Goal: Information Seeking & Learning: Learn about a topic

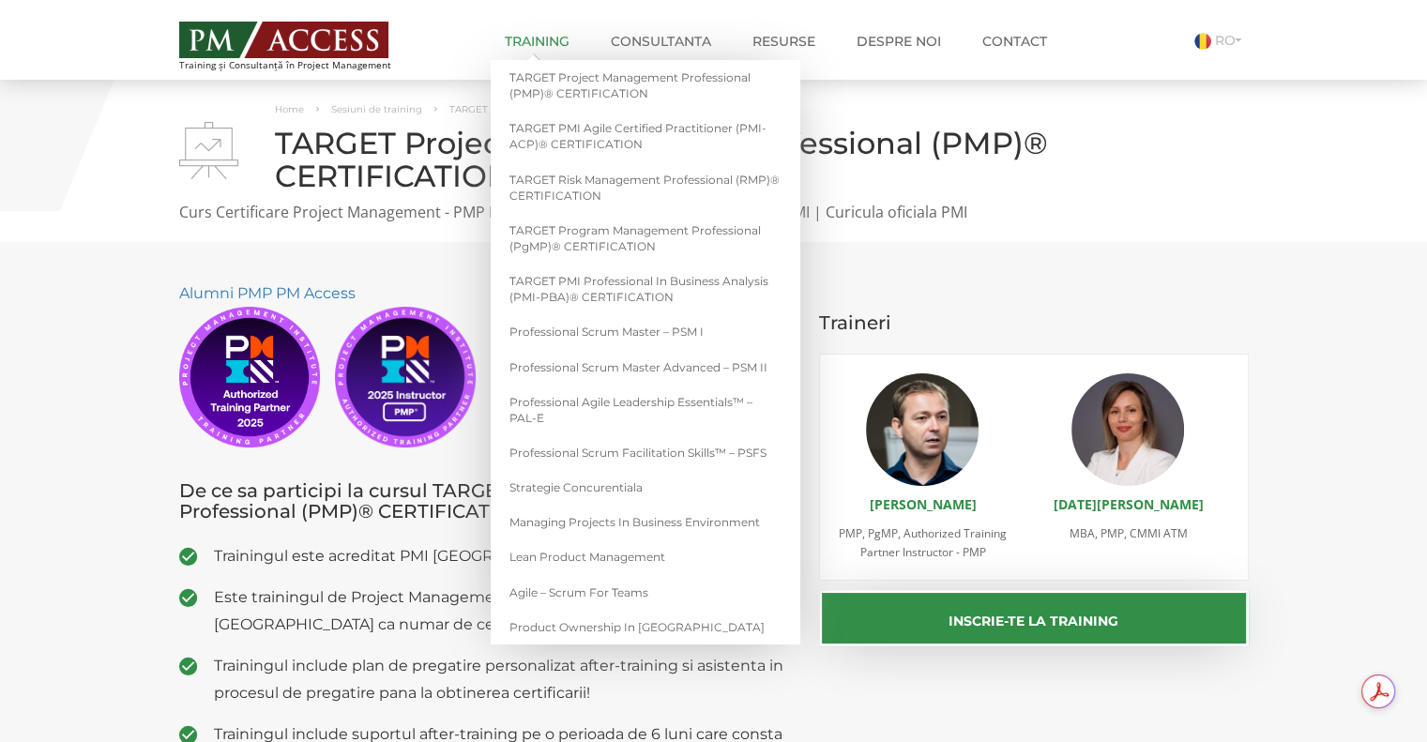
click at [555, 37] on link "Training" at bounding box center [537, 42] width 93 height 38
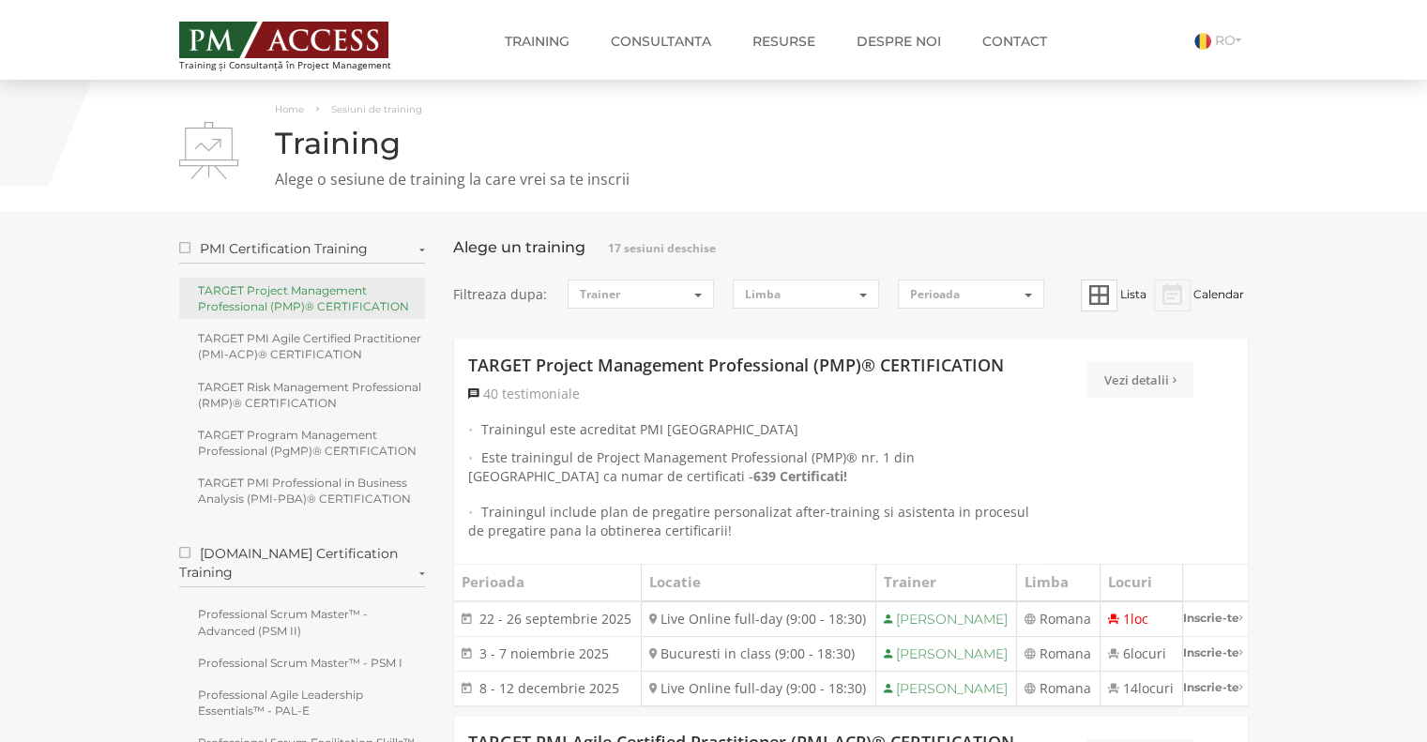
click at [280, 283] on link "TARGET Project Management Professional (PMP)® CERTIFICATION" at bounding box center [302, 298] width 247 height 41
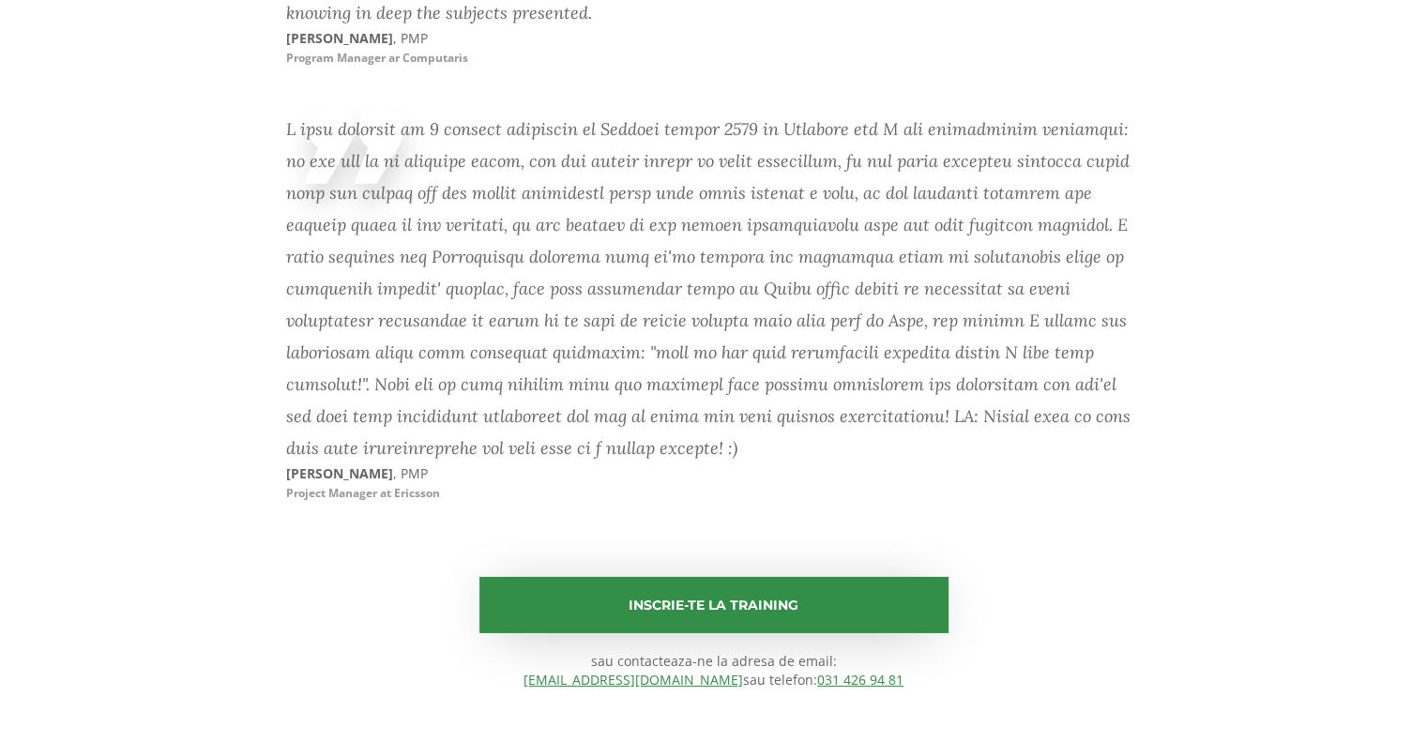
scroll to position [13132, 0]
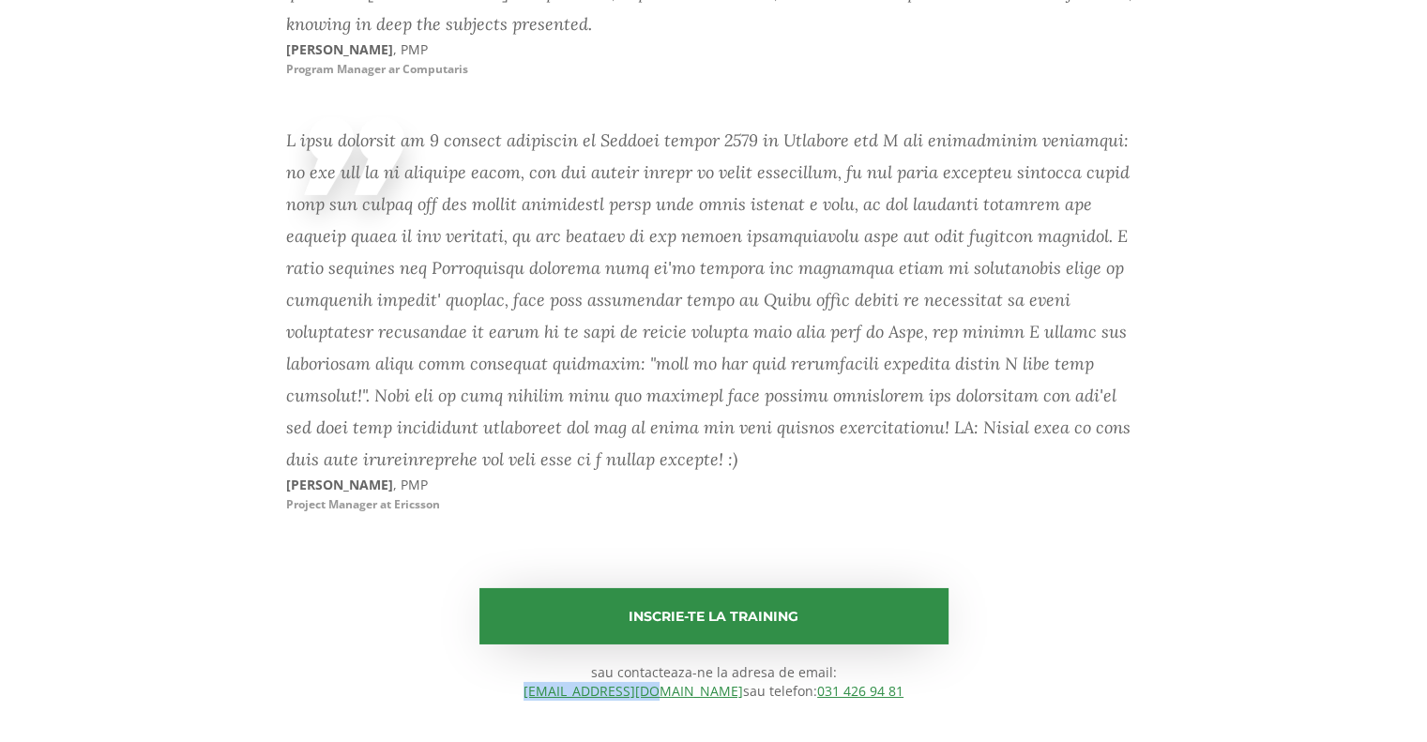
drag, startPoint x: 543, startPoint y: 424, endPoint x: 694, endPoint y: 431, distance: 151.2
copy link "office@pmaccess.ro"
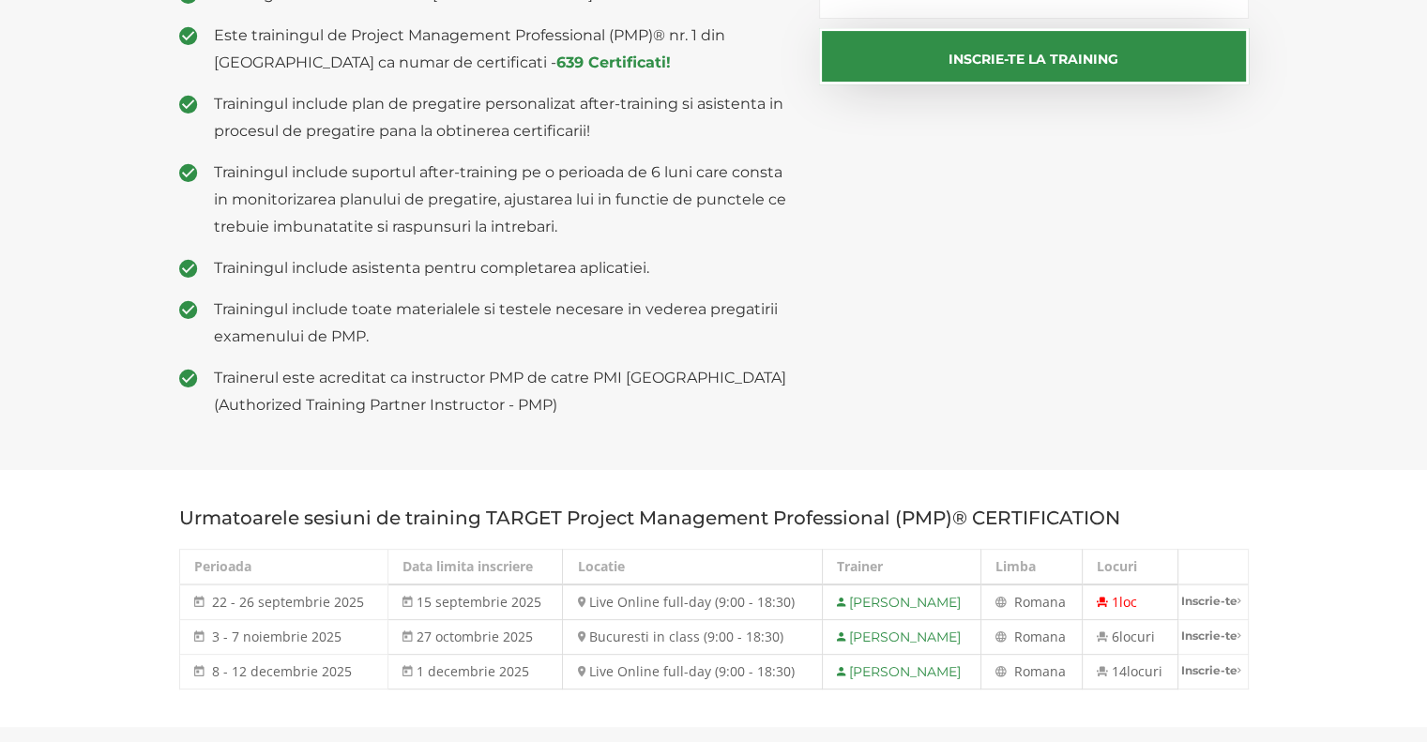
scroll to position [563, 0]
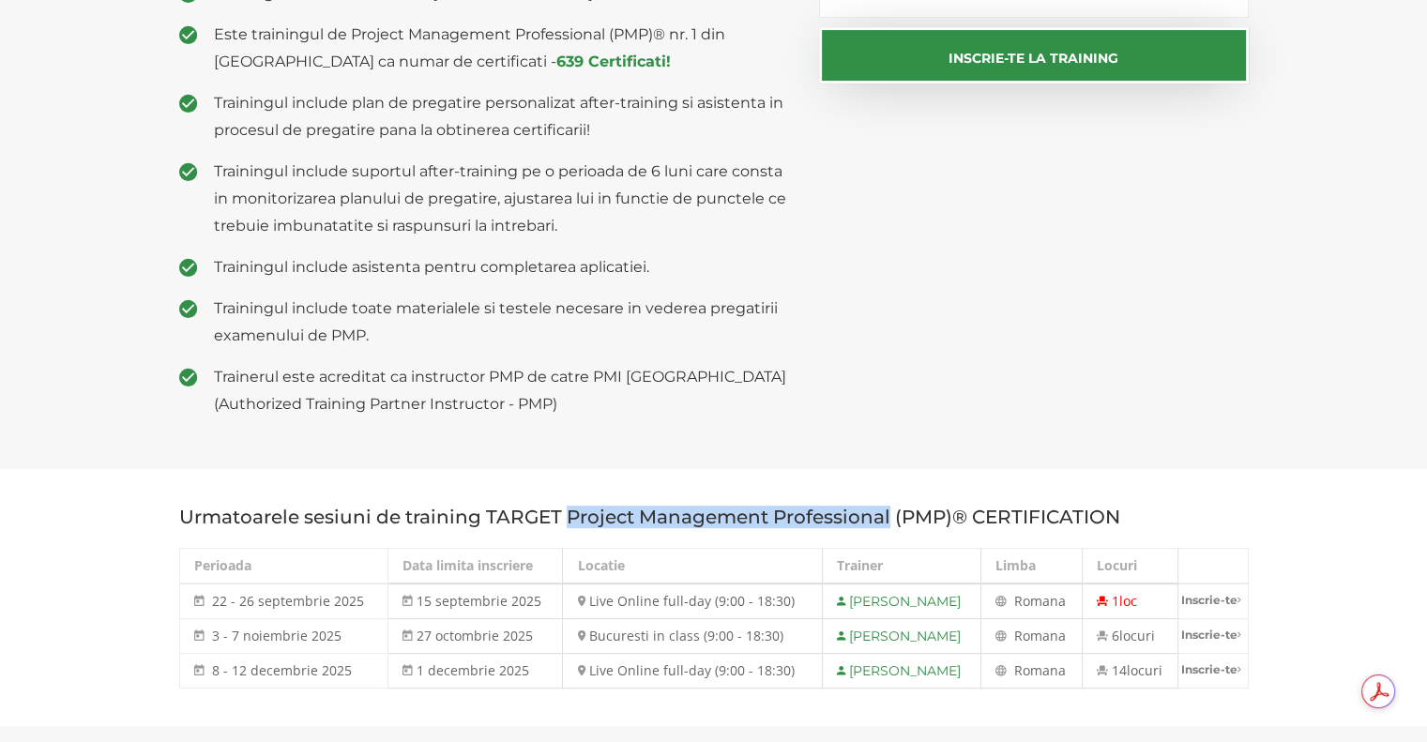
drag, startPoint x: 568, startPoint y: 517, endPoint x: 888, endPoint y: 512, distance: 319.9
click at [888, 512] on h3 "Urmatoarele sesiuni de training TARGET Project Management Professional (PMP)® C…" at bounding box center [713, 517] width 1069 height 21
copy h3 "Project Management Professional"
click at [928, 353] on div "Alumni PMP PM Access De ce sa participi la cursul TARGET Project Management Pro…" at bounding box center [713, 74] width 1097 height 715
drag, startPoint x: 1186, startPoint y: 518, endPoint x: 485, endPoint y: 509, distance: 700.7
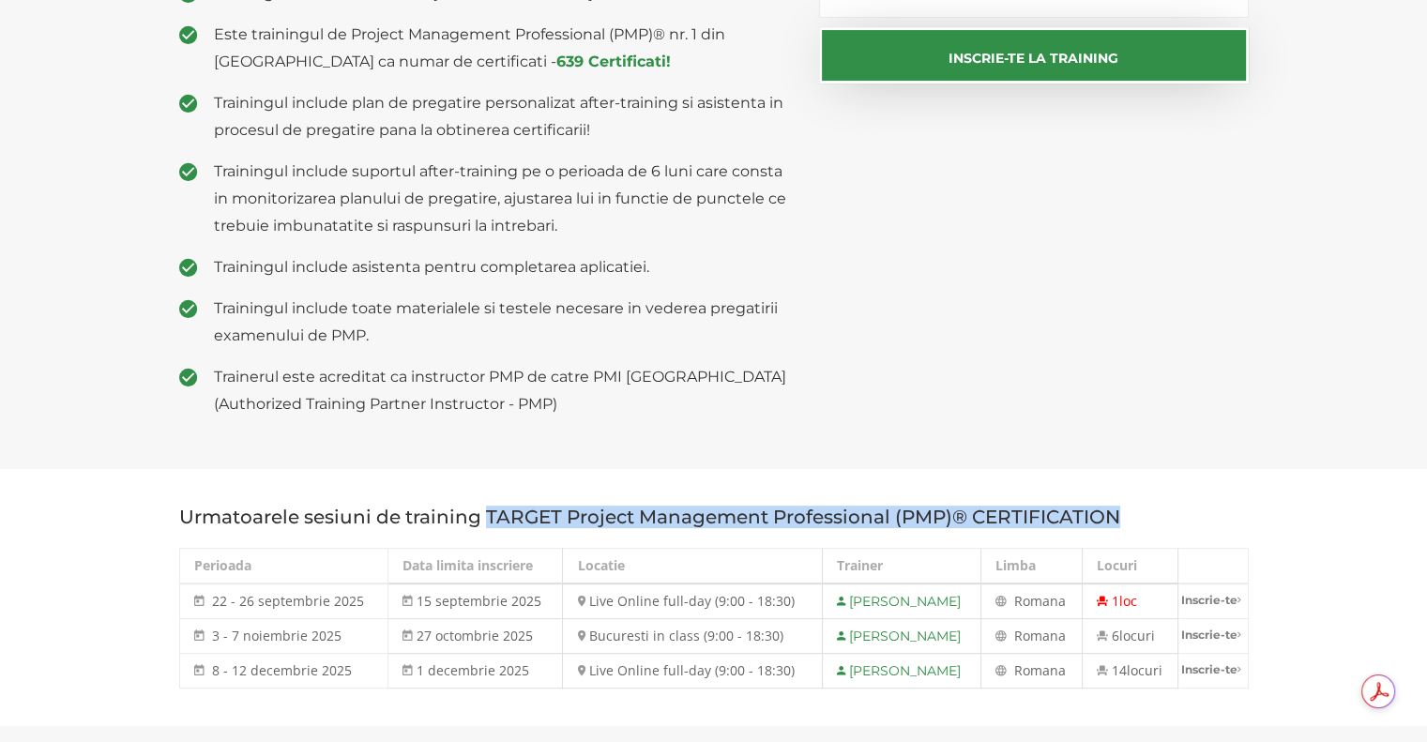
click at [485, 509] on h3 "Urmatoarele sesiuni de training TARGET Project Management Professional (PMP)® C…" at bounding box center [713, 517] width 1069 height 21
copy h3 "TARGET Project Management Professional (PMP)® CERTIFICATION"
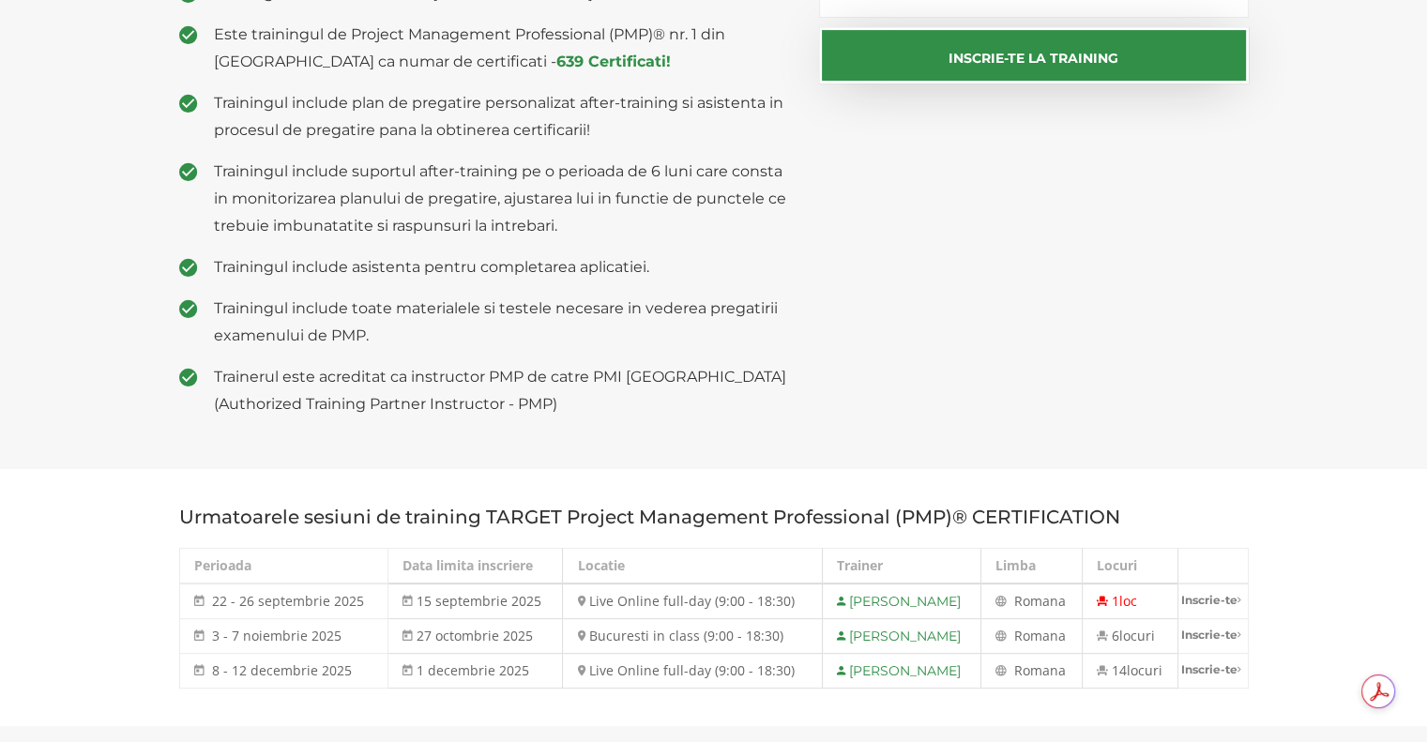
click at [710, 412] on span "Trainerul este acreditat ca instructor PMP de catre PMI USA (Authorized Trainin…" at bounding box center [503, 390] width 578 height 54
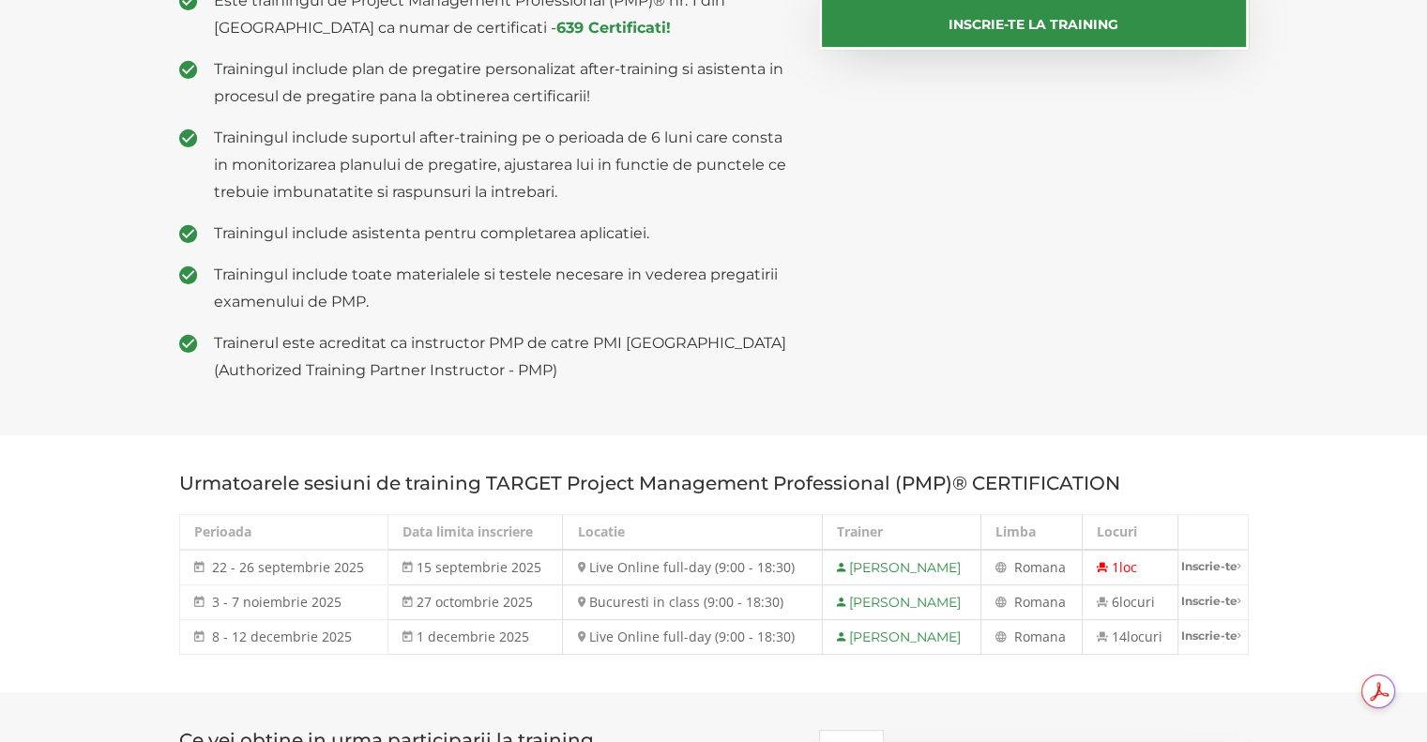
scroll to position [657, 0]
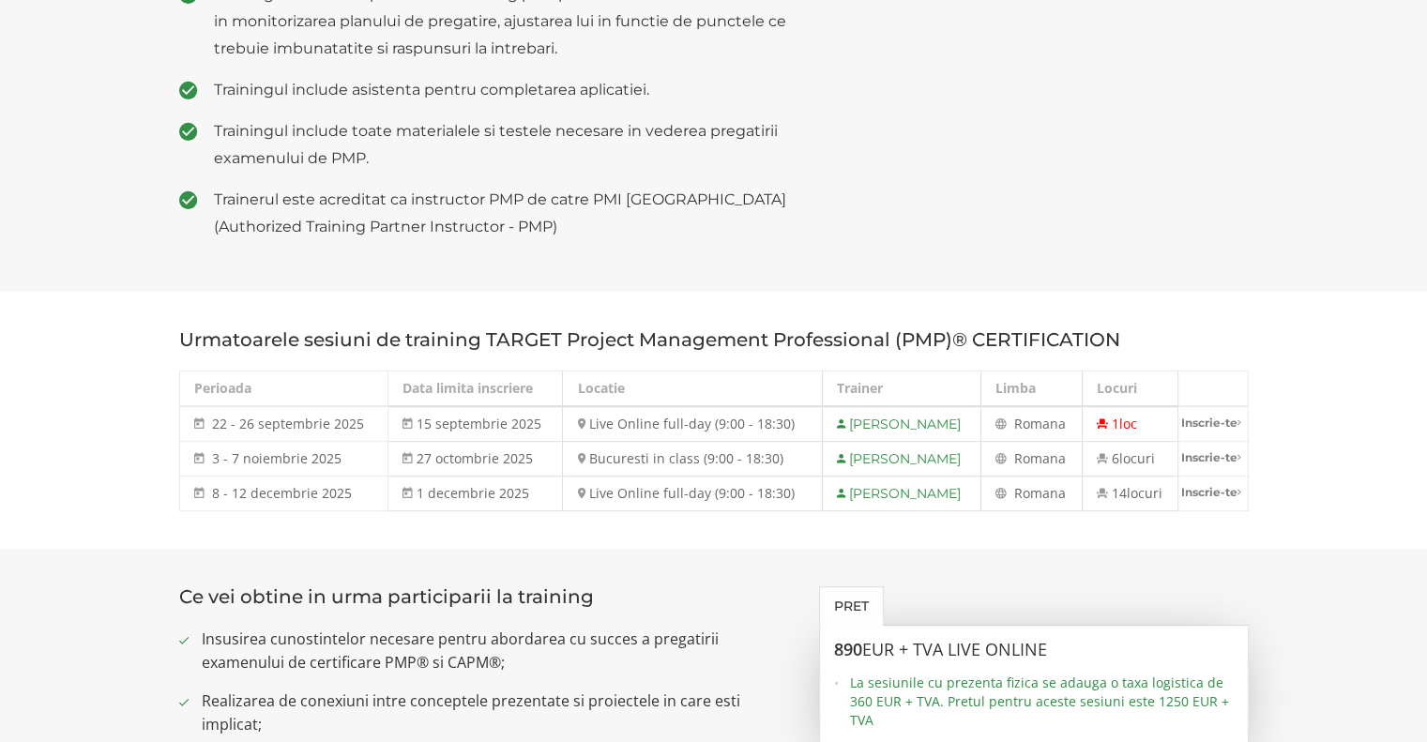
scroll to position [938, 0]
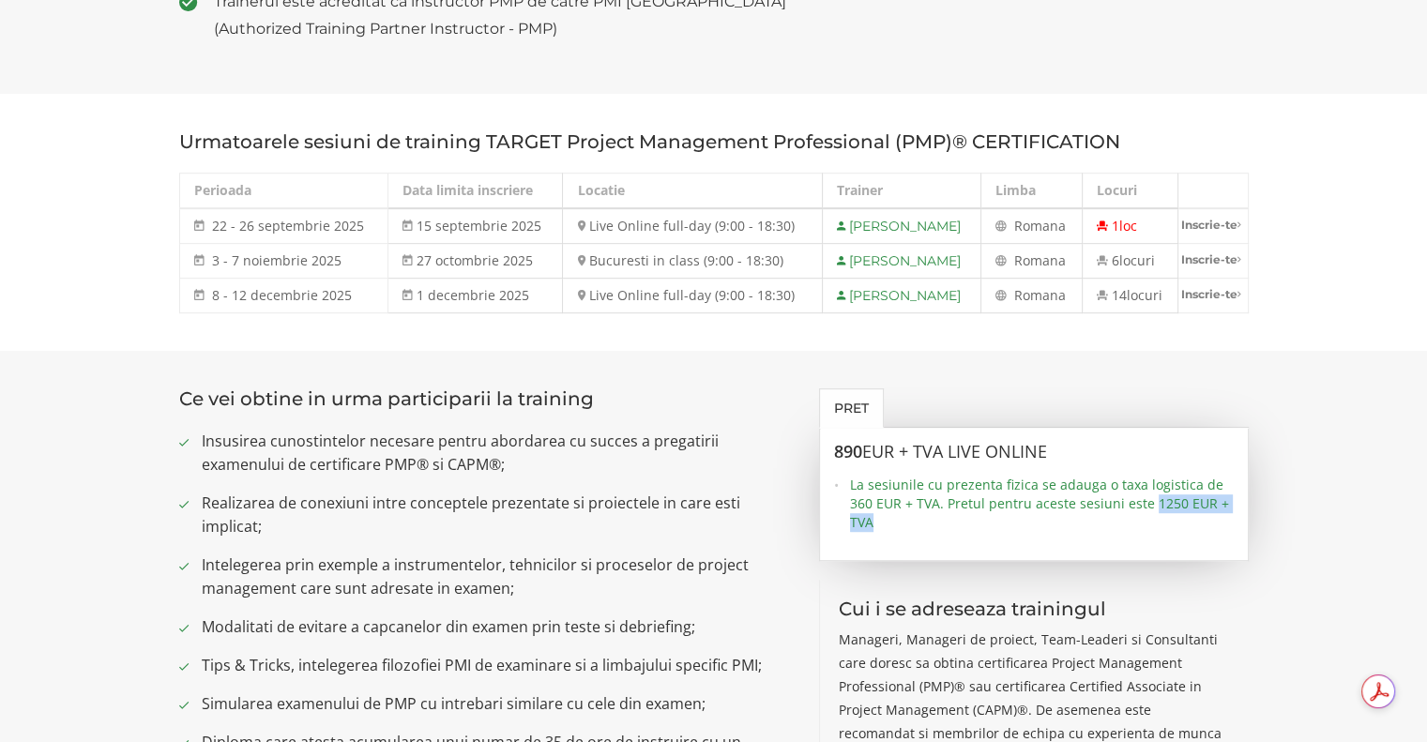
drag, startPoint x: 1147, startPoint y: 505, endPoint x: 1187, endPoint y: 515, distance: 41.6
click at [1187, 515] on span "La sesiunile cu prezenta fizica se adauga o taxa logistica de 360 EUR + TVA. Pr…" at bounding box center [1042, 504] width 384 height 56
copy span "1250 EUR + TVA"
